Goal: Task Accomplishment & Management: Complete application form

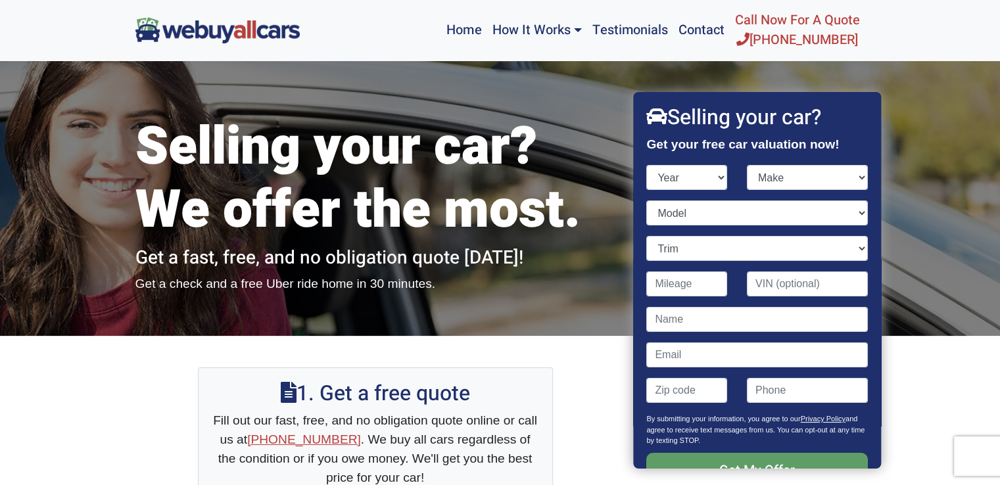
select select "2003"
click at [647, 165] on select "Year [DATE] 2024 2023 2022 2021 2020 2019 2018 2017 2016 2015 2014 2013 2012 20…" at bounding box center [687, 177] width 81 height 25
click at [790, 179] on select "Make Acura Aston [PERSON_NAME] Audi Bentley BMW Buick Cadillac Chevrolet Chrysl…" at bounding box center [807, 177] width 121 height 25
select select "Honda"
click at [747, 165] on select "Make Acura Aston [PERSON_NAME] Audi Bentley BMW Buick Cadillac Chevrolet Chrysl…" at bounding box center [807, 177] width 121 height 25
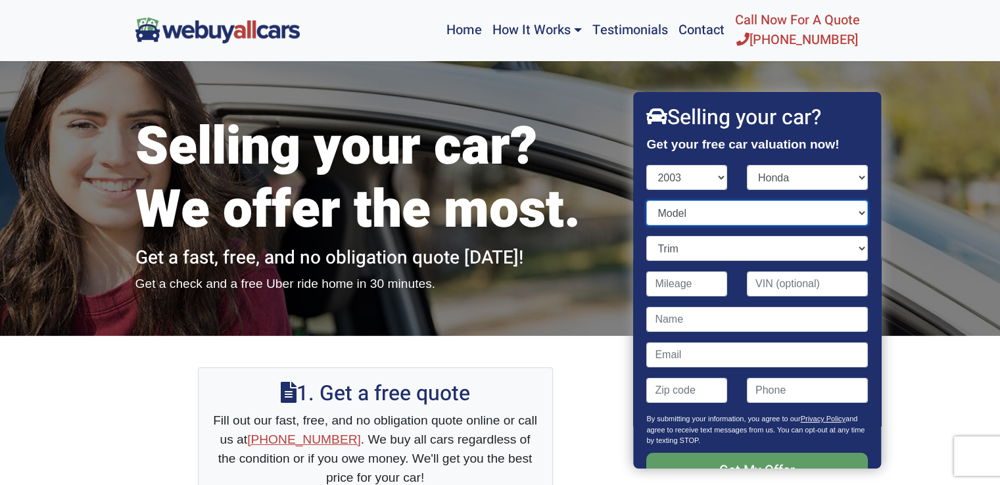
click at [774, 219] on select "Model Accord Civic CR-V Element Insight Odyssey Pilot S2000" at bounding box center [757, 213] width 221 height 25
select select "Civic"
click at [647, 201] on select "Model Accord Civic CR-V Element Insight Odyssey Pilot S2000" at bounding box center [757, 213] width 221 height 25
click at [853, 243] on select "Trim" at bounding box center [757, 248] width 221 height 25
select select "LX 4dr Sedan (1.7L 4cyl)"
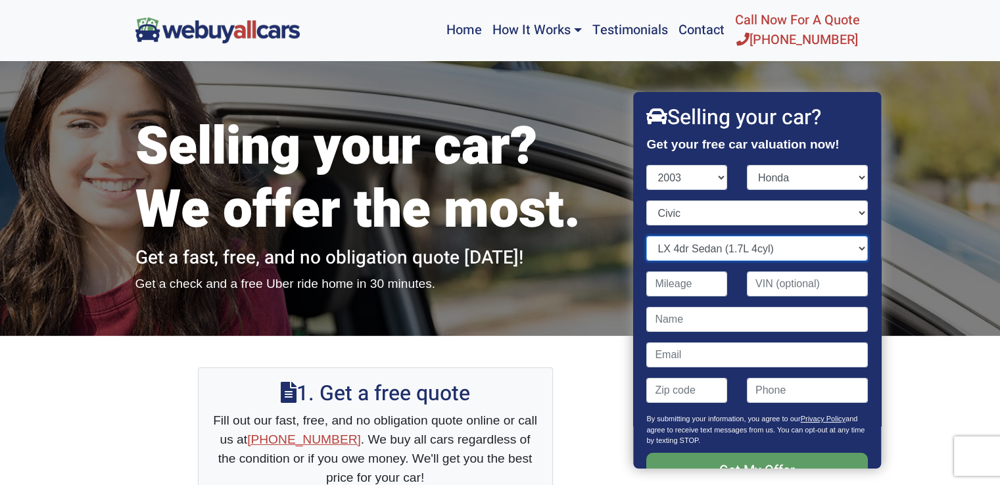
click at [647, 236] on select "Trim DX 2dr Coupe (1.7L 4cyl) DX 2dr Coupe w/Side Airbags (1.7L 4cyl) DX 4dr Se…" at bounding box center [757, 248] width 221 height 25
click at [802, 467] on input "Get My Offer" at bounding box center [757, 471] width 221 height 36
